Goal: Information Seeking & Learning: Learn about a topic

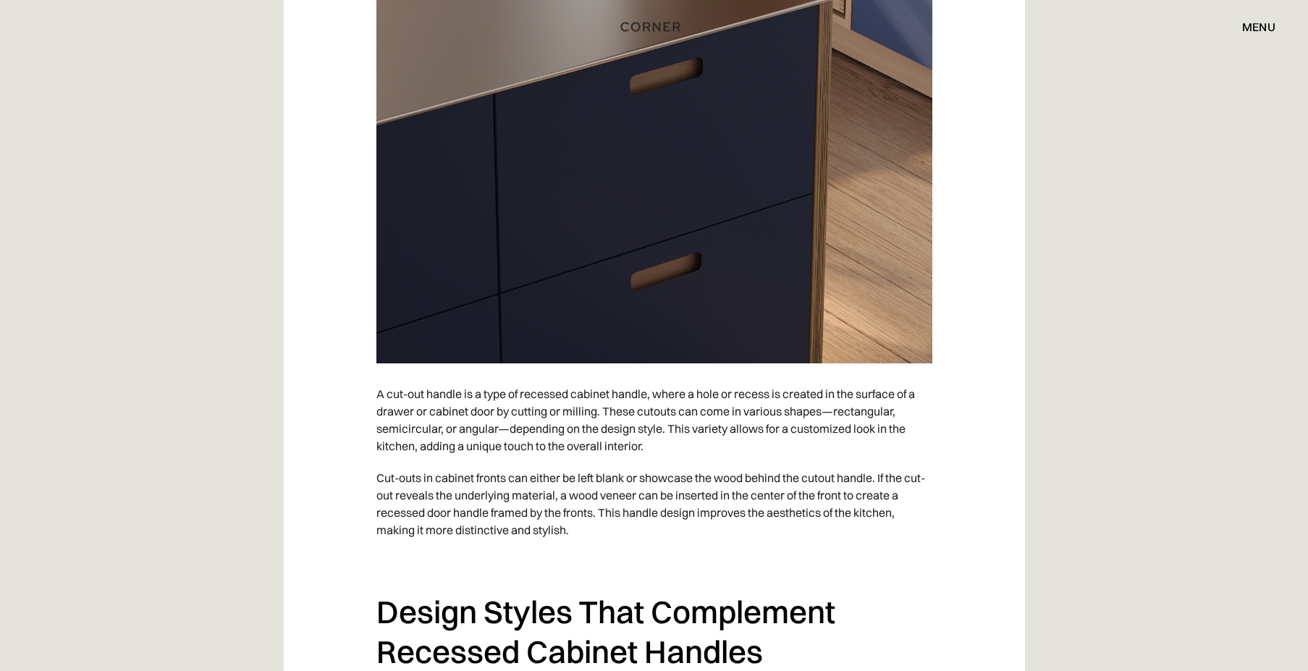
scroll to position [5066, 0]
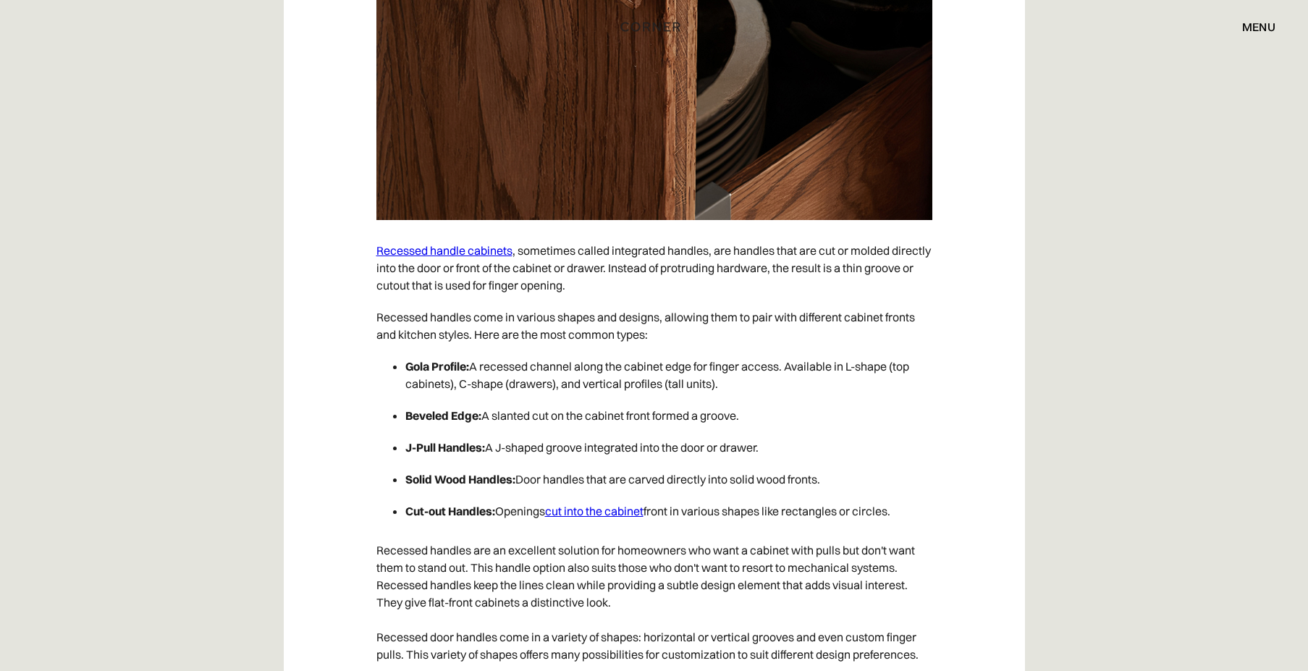
scroll to position [3764, 0]
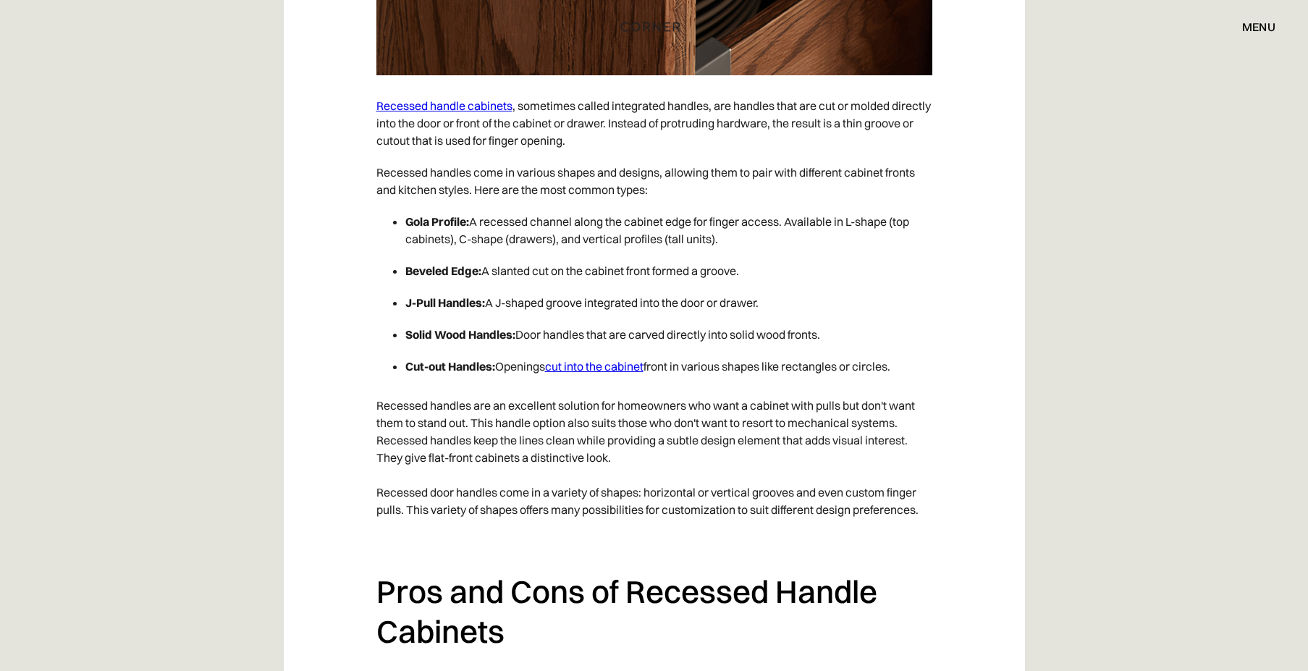
click at [582, 367] on link "cut into the cabinet" at bounding box center [594, 366] width 98 height 14
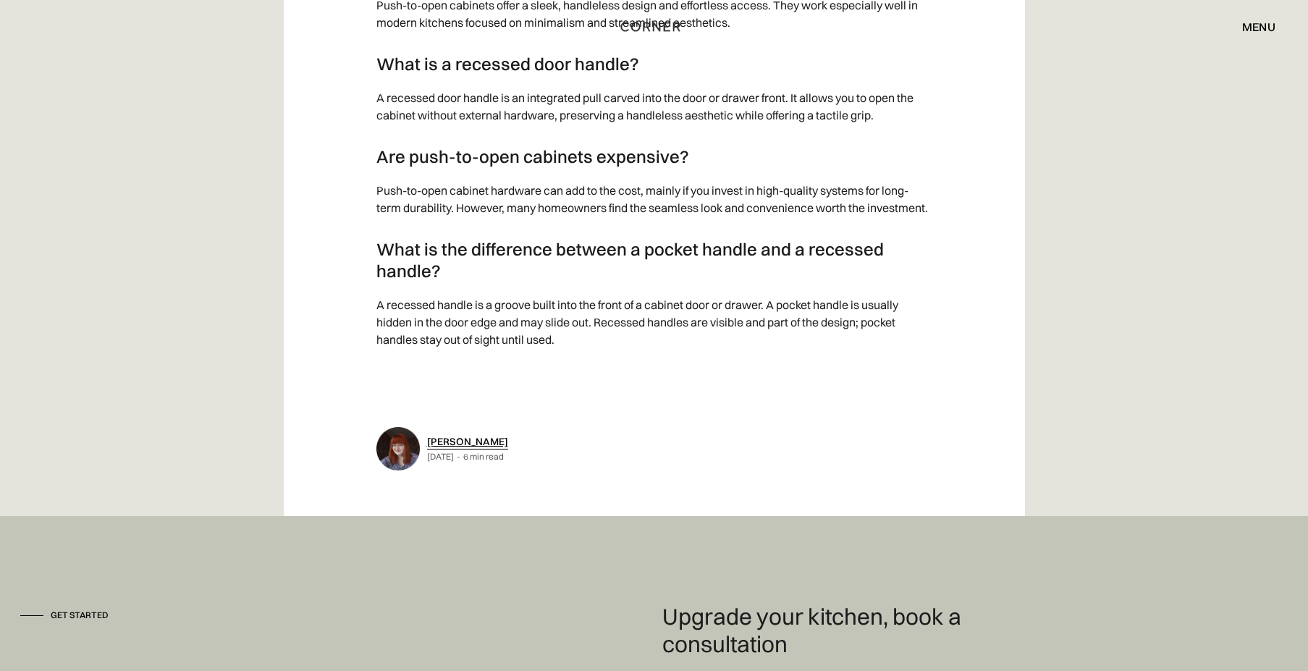
scroll to position [7038, 0]
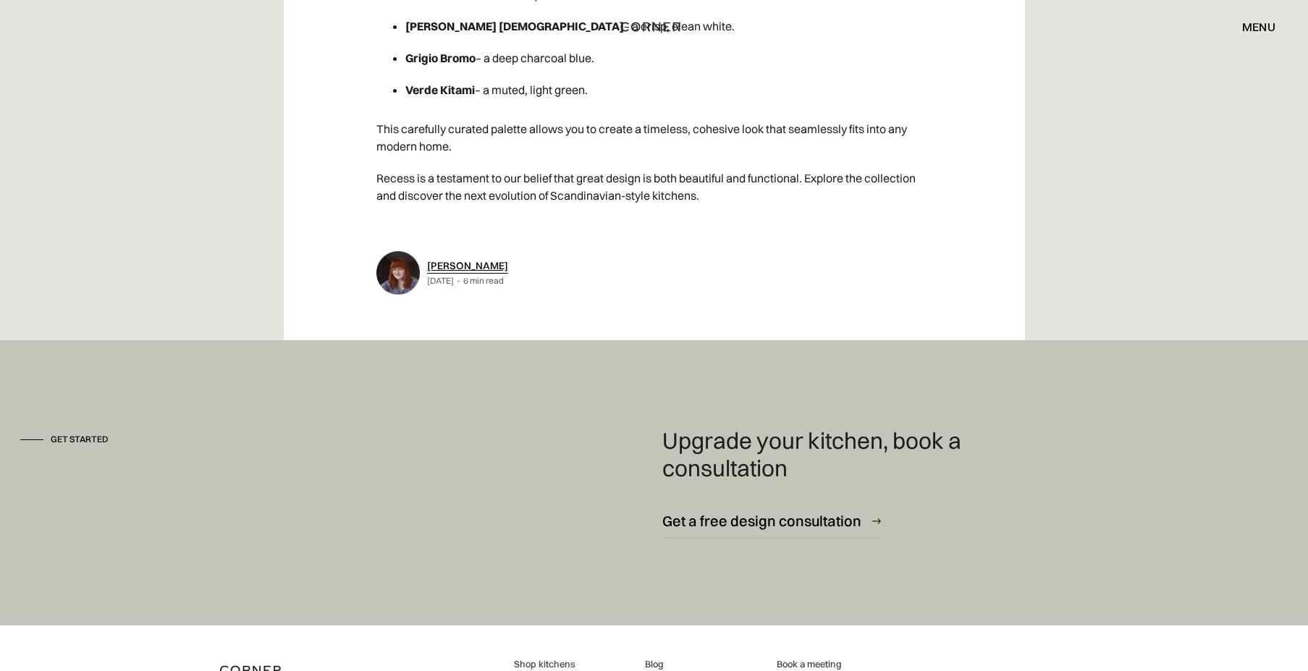
scroll to position [2533, 0]
